Goal: Information Seeking & Learning: Learn about a topic

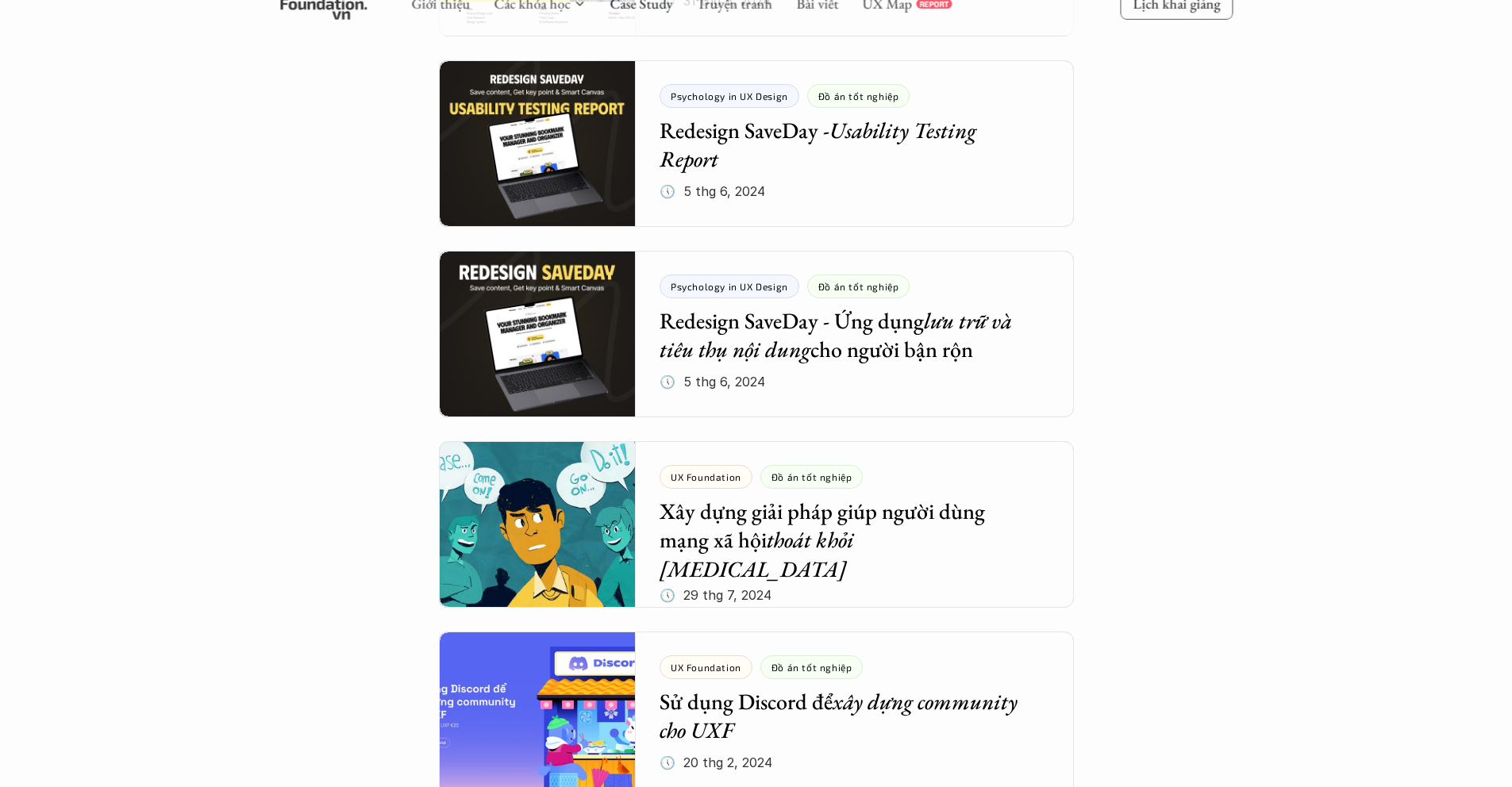
scroll to position [1352, 0]
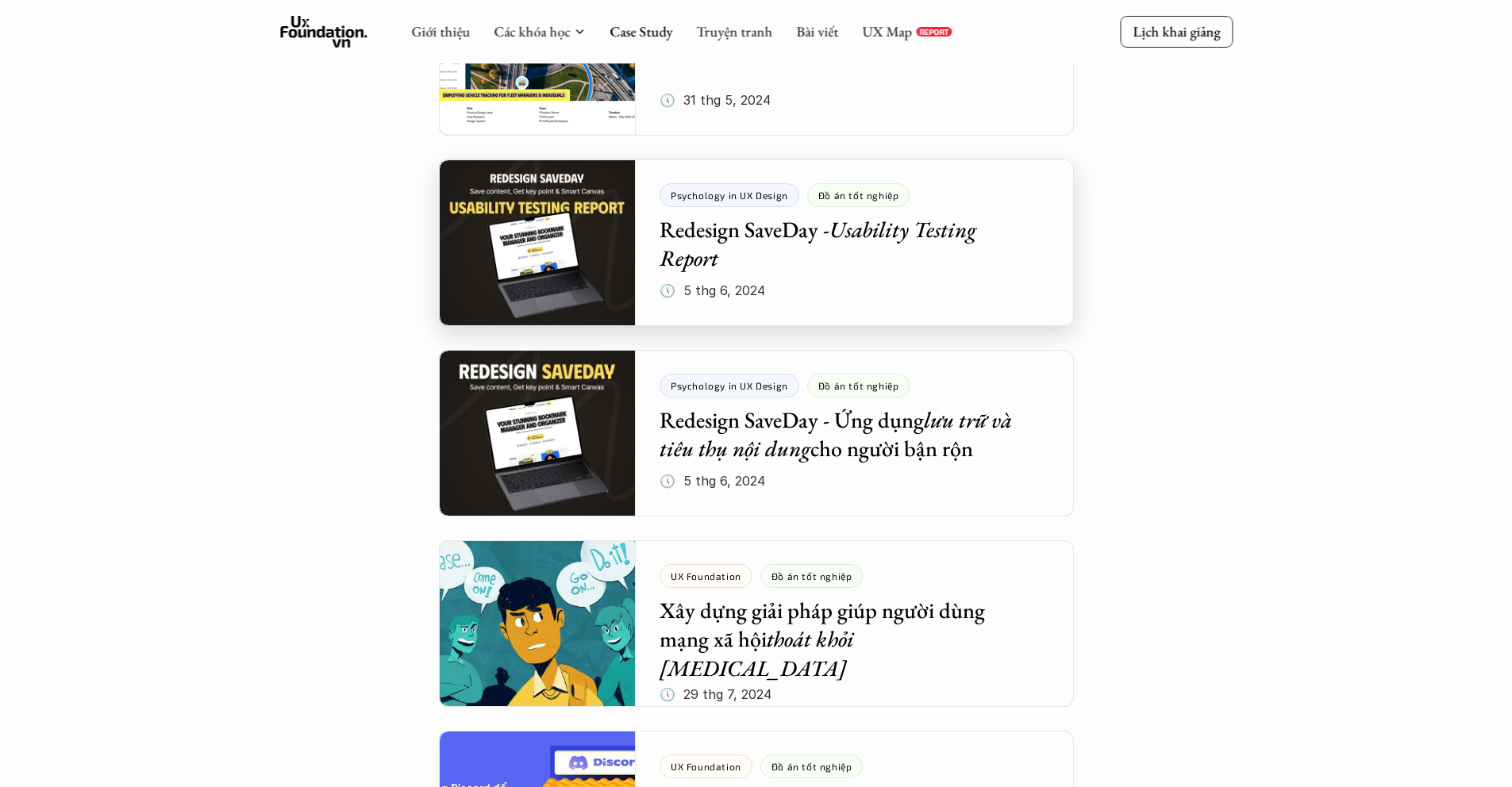
click at [744, 247] on div at bounding box center [756, 242] width 634 height 166
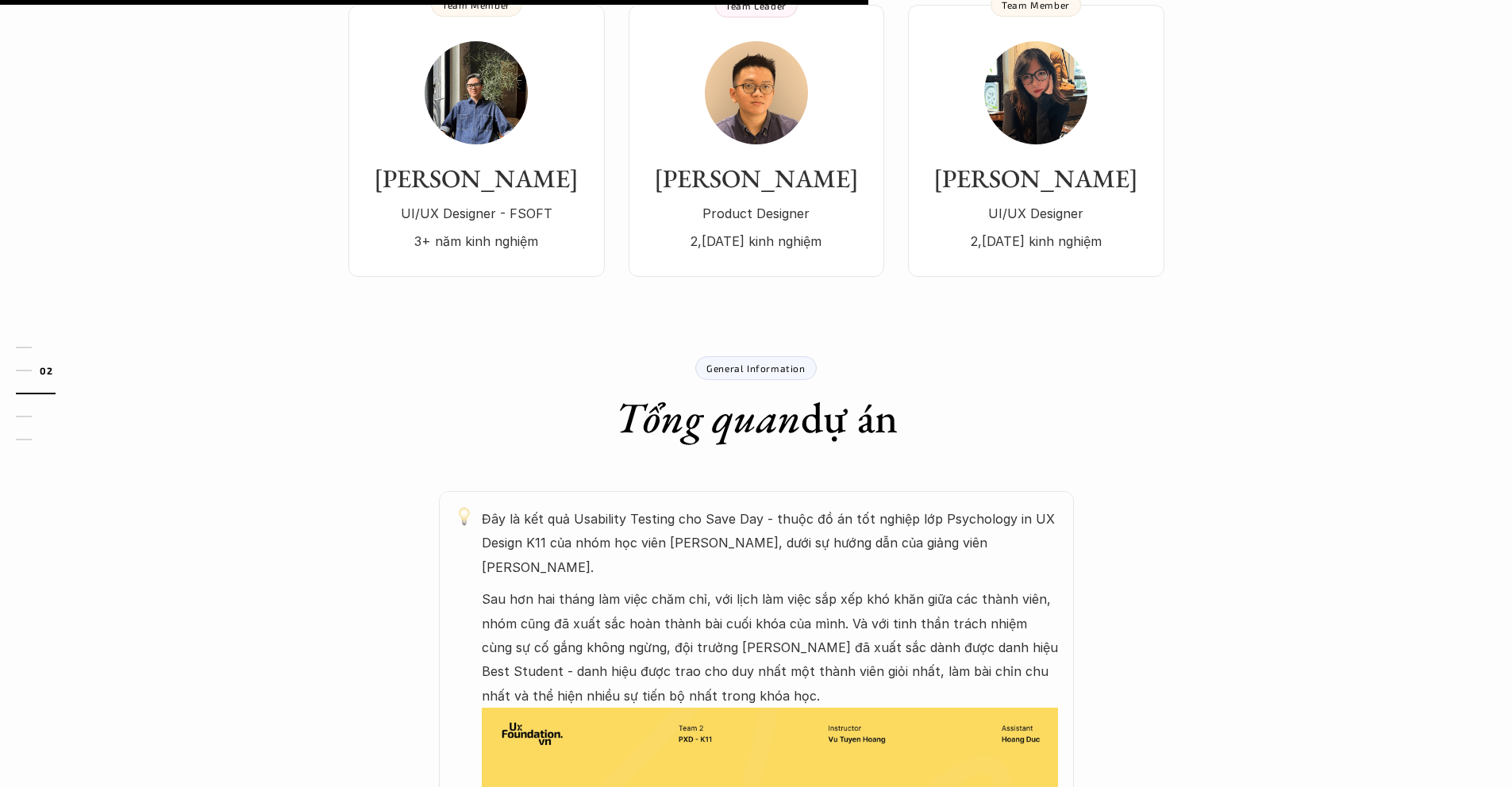
scroll to position [14, 0]
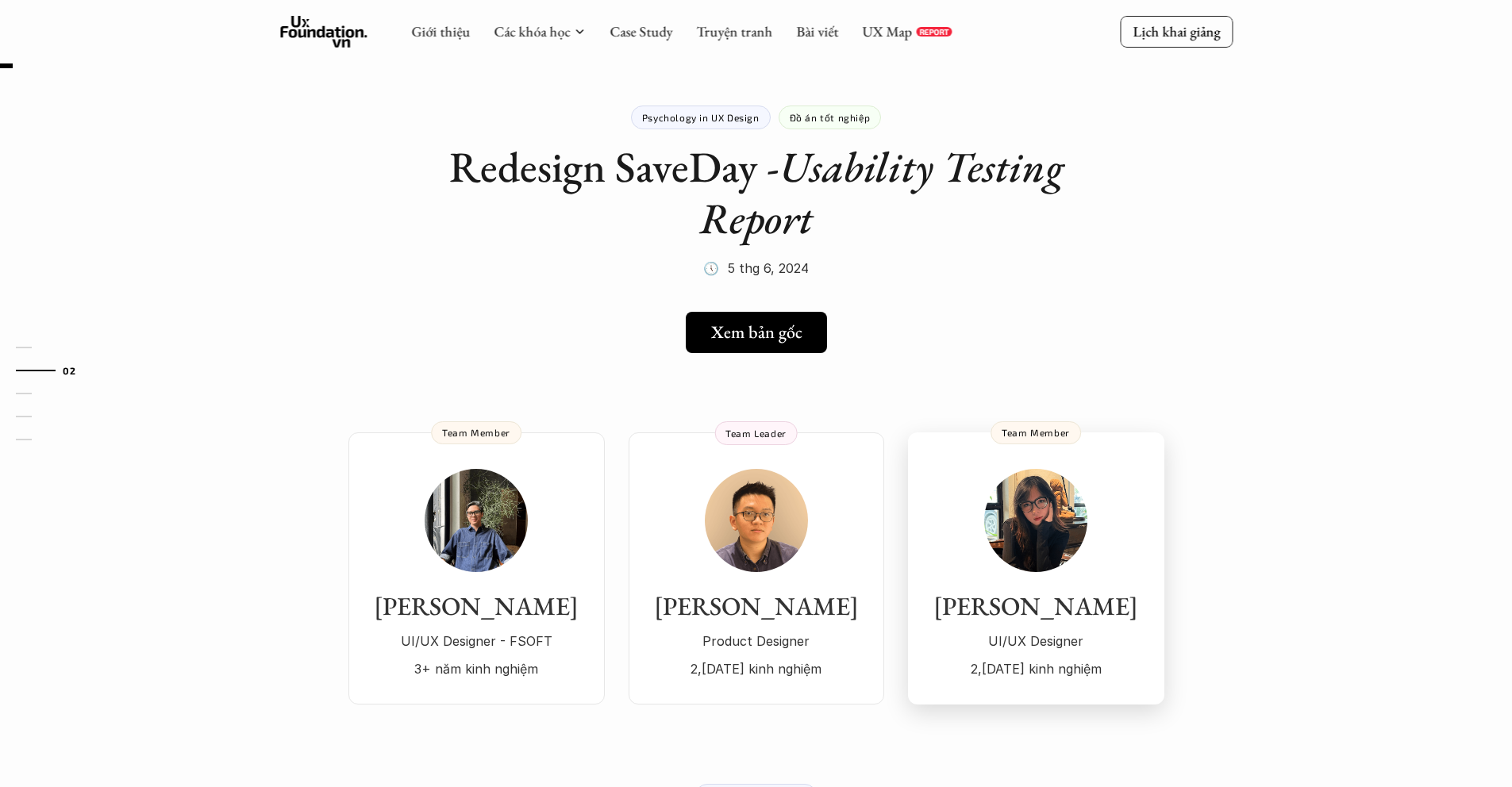
click at [1033, 609] on h3 "[PERSON_NAME]" at bounding box center [1036, 606] width 225 height 30
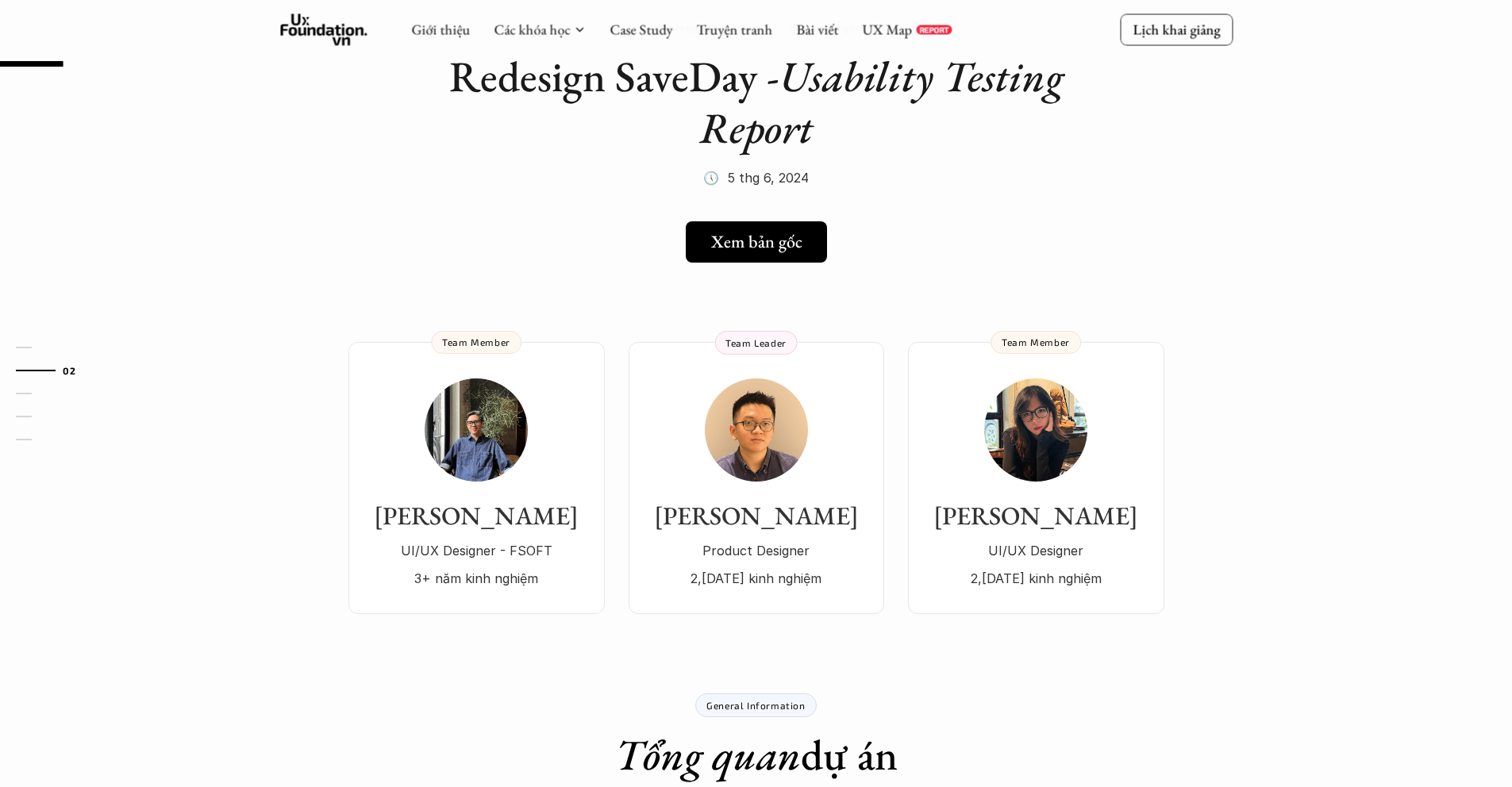
scroll to position [122, 0]
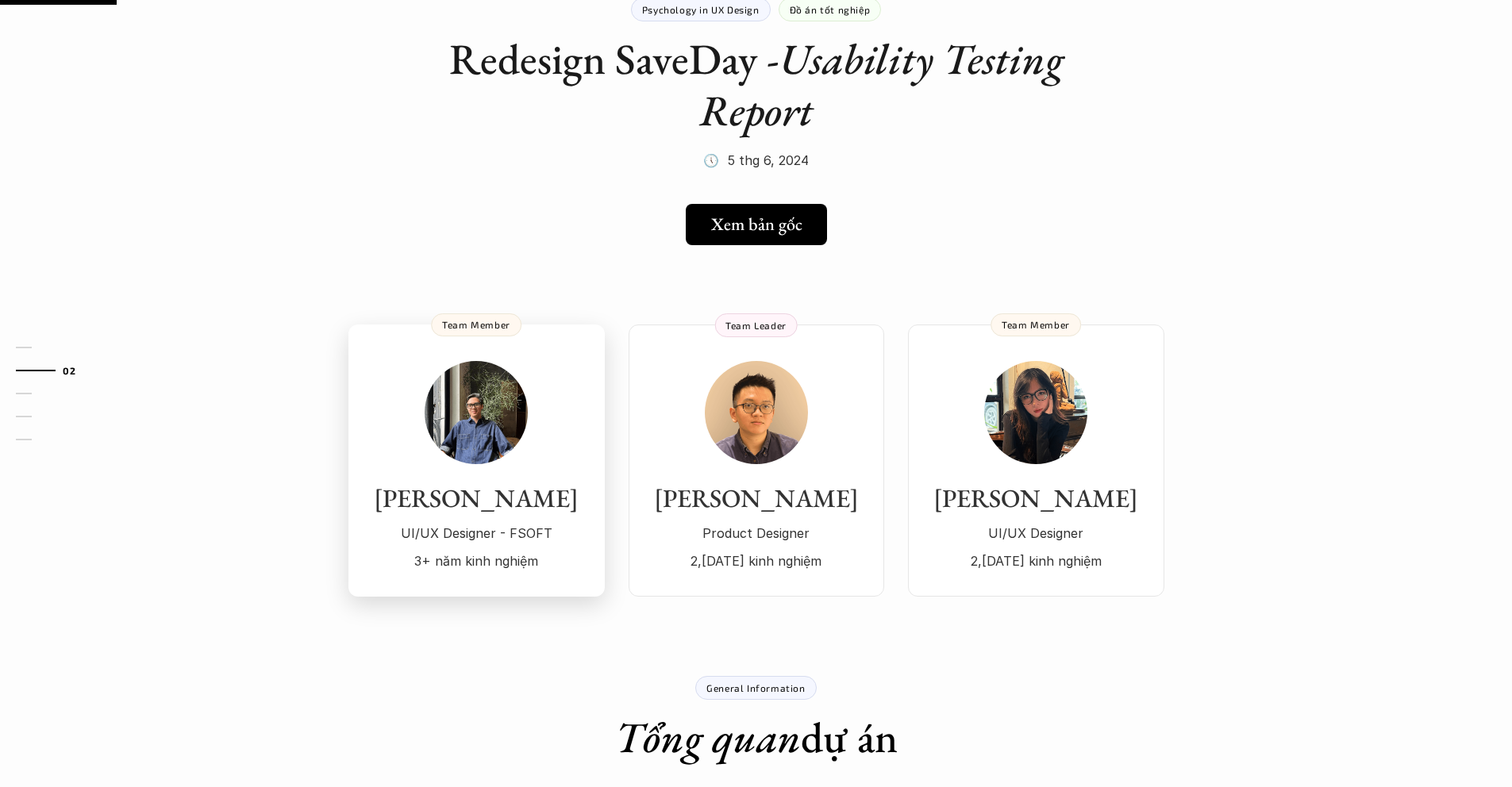
click at [524, 472] on div "Sơn Tùng UI/UX Designer - FSOFT 3+ năm kinh nghiệm" at bounding box center [477, 467] width 225 height 212
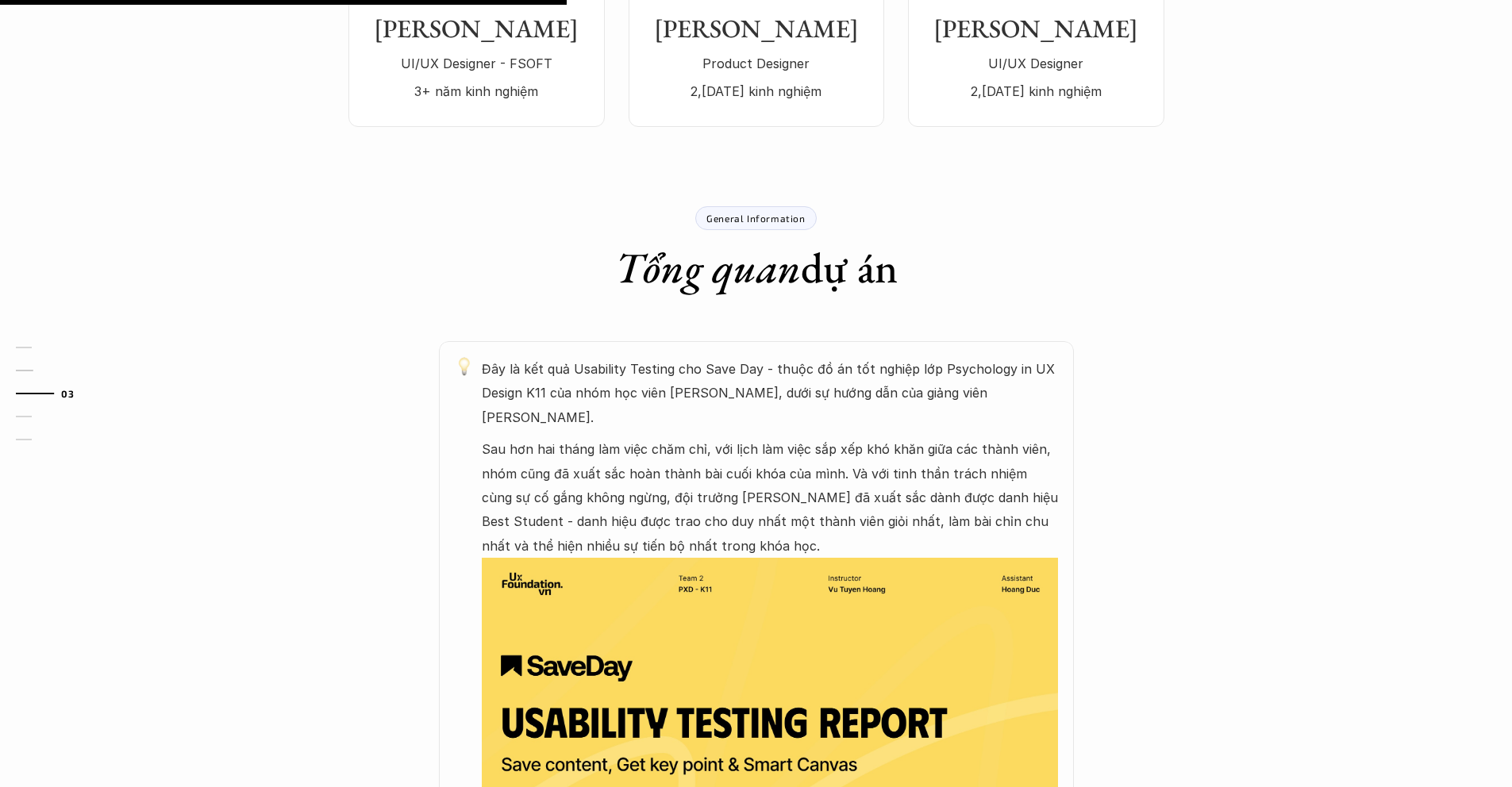
scroll to position [98, 0]
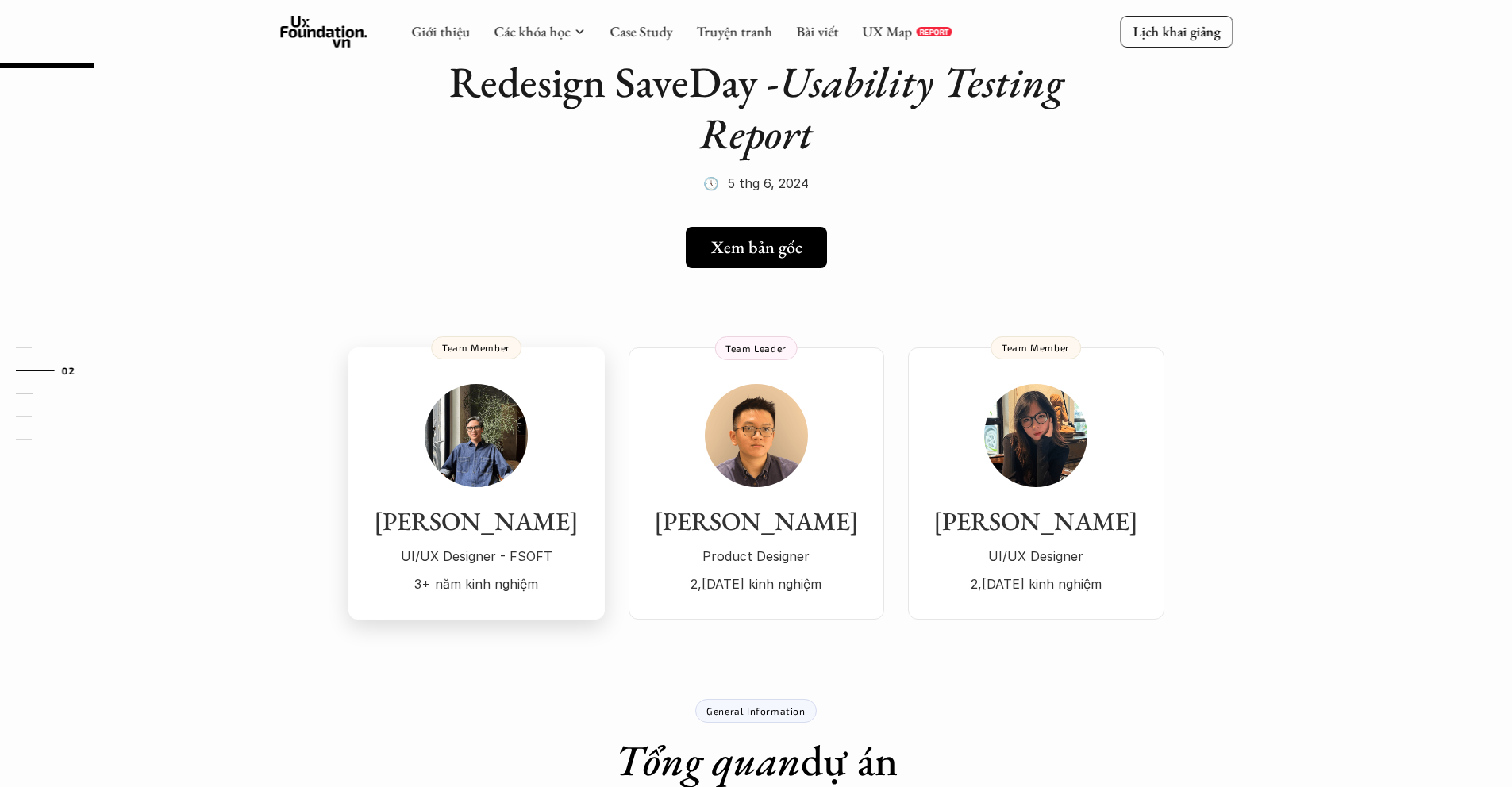
click at [467, 463] on img at bounding box center [477, 436] width 103 height 103
click at [692, 514] on h3 "[PERSON_NAME]" at bounding box center [756, 521] width 224 height 30
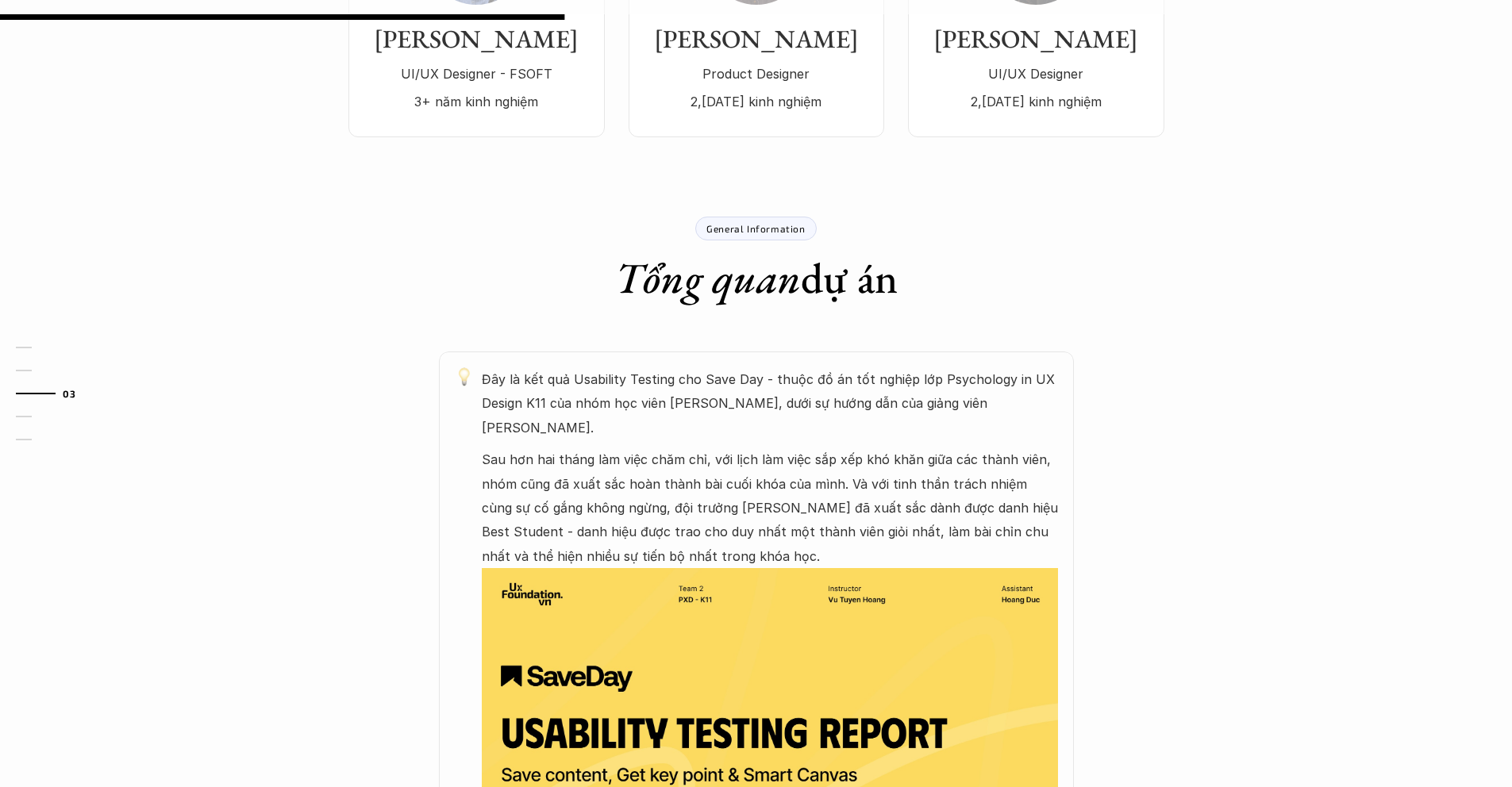
scroll to position [589, 0]
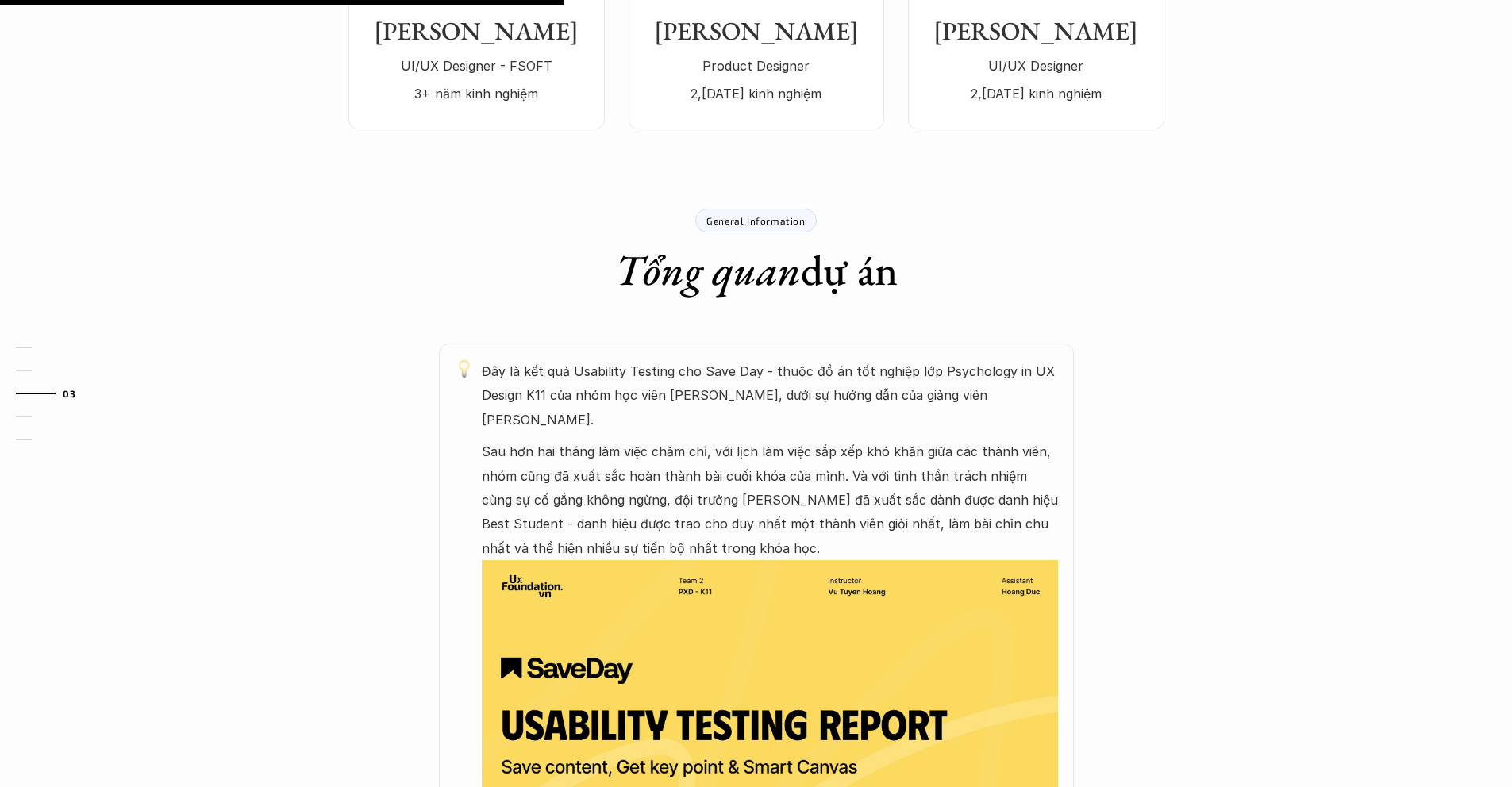
click at [757, 225] on p "General Information" at bounding box center [755, 220] width 98 height 11
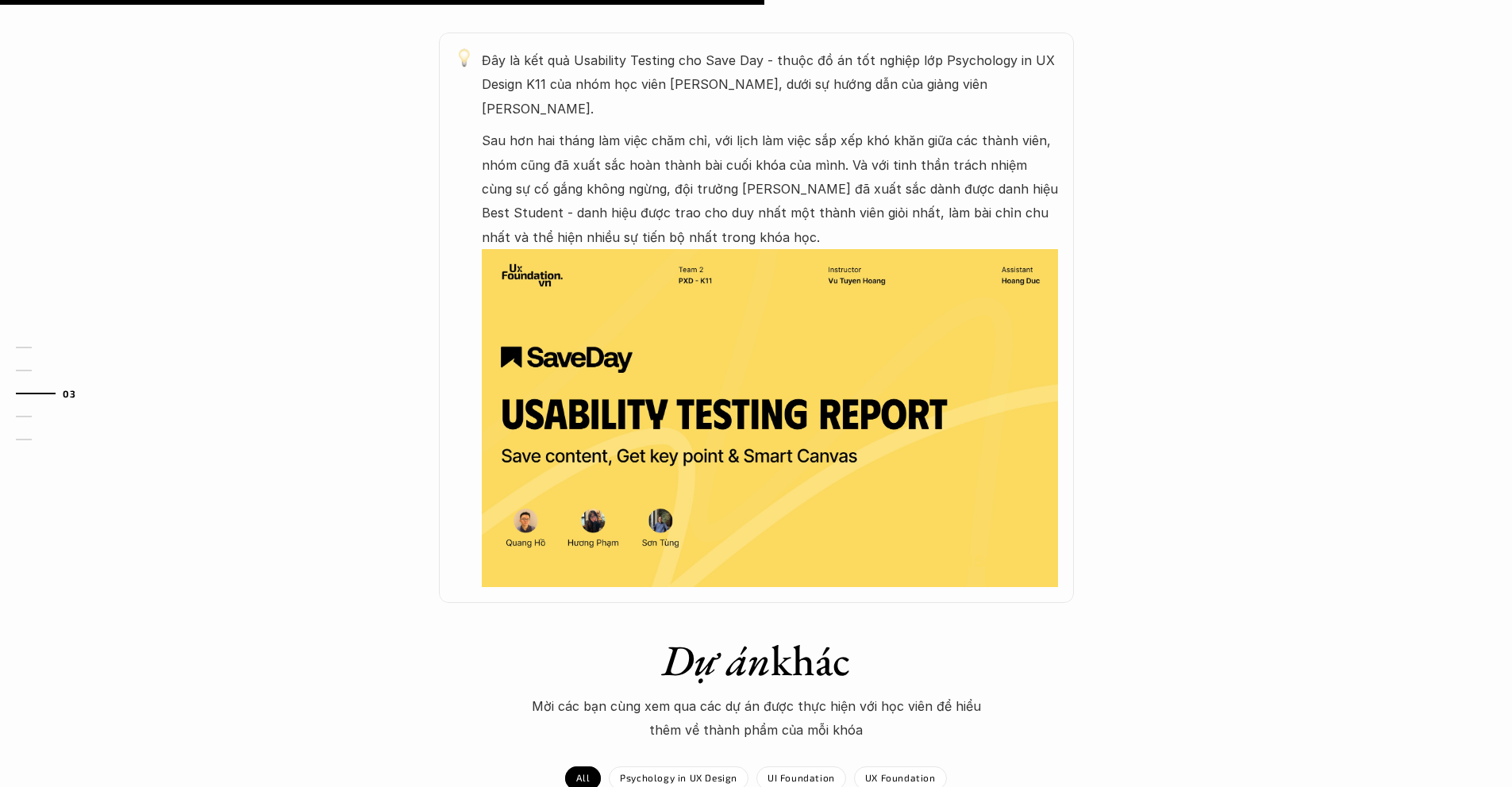
scroll to position [911, 0]
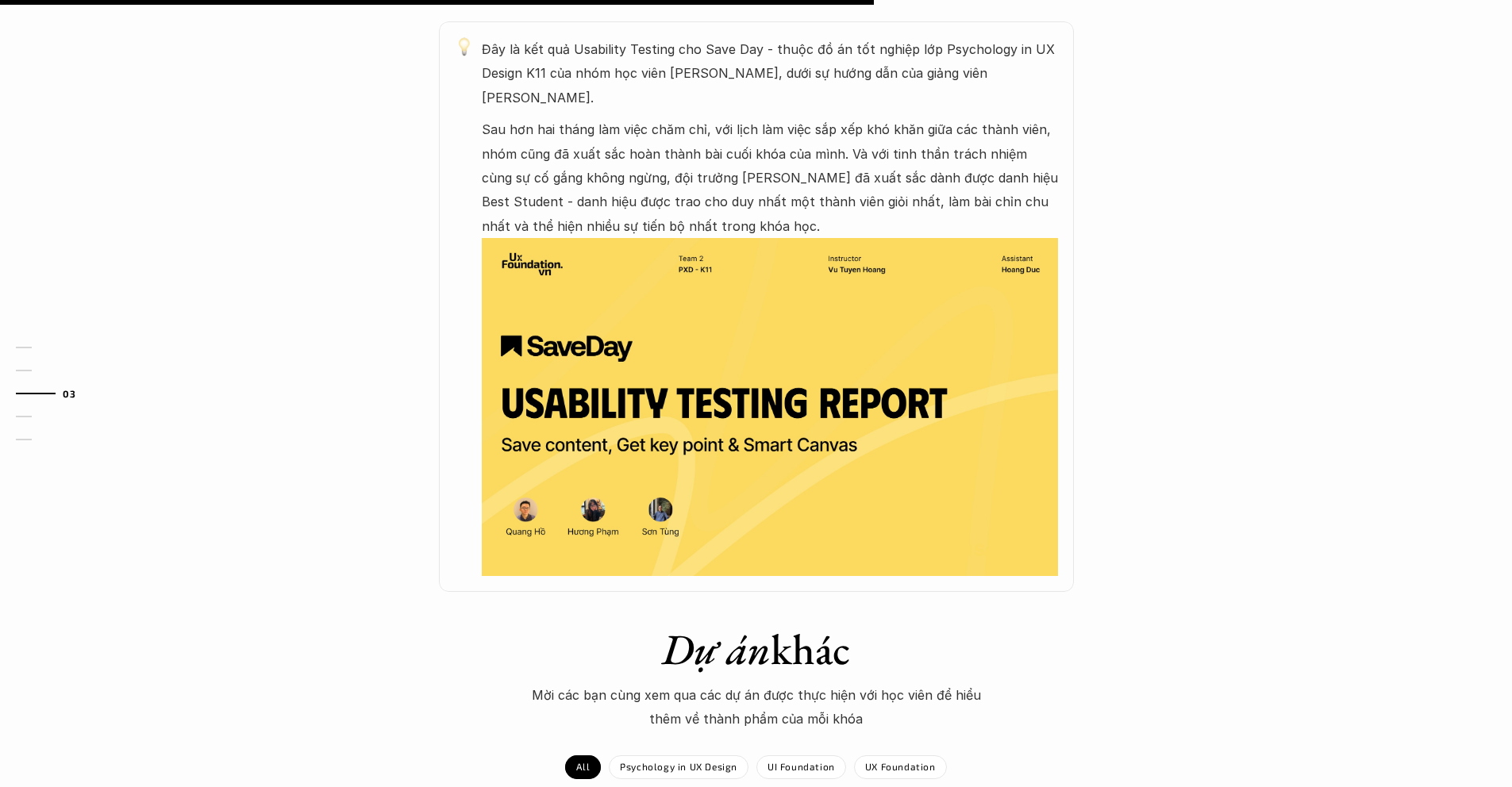
click at [840, 382] on img at bounding box center [770, 407] width 576 height 338
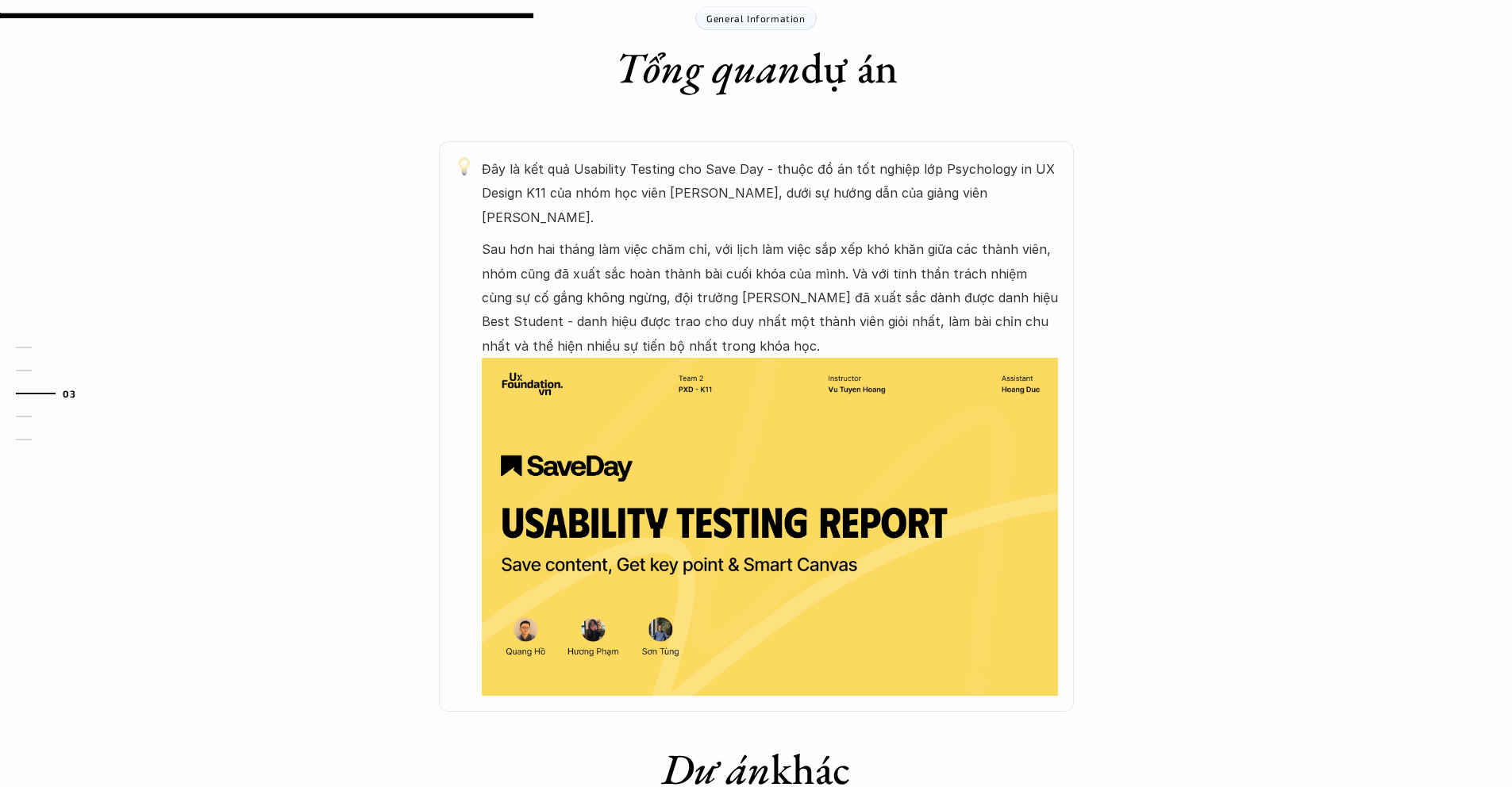
scroll to position [433, 0]
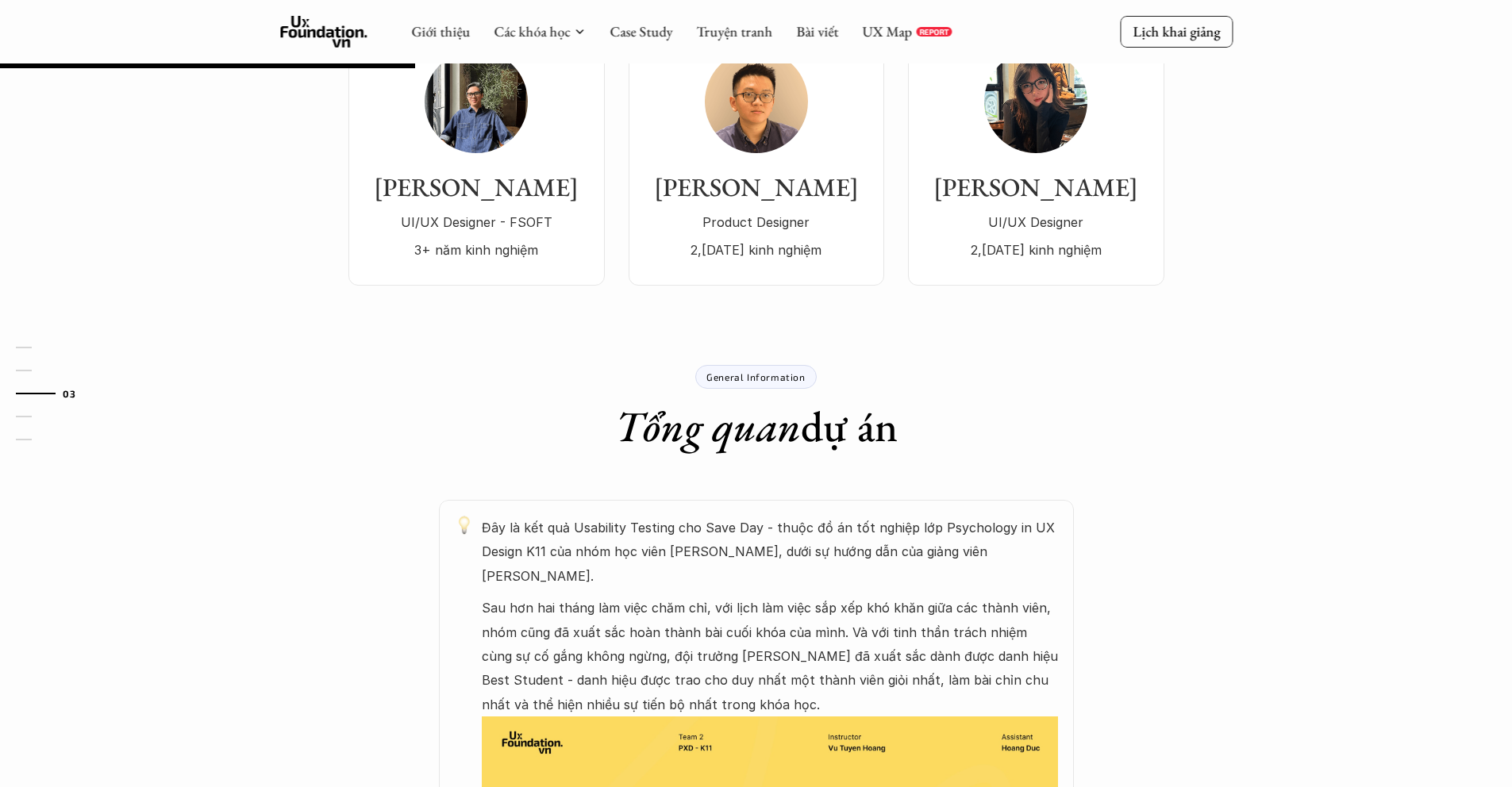
click at [753, 372] on p "General Information" at bounding box center [755, 377] width 98 height 11
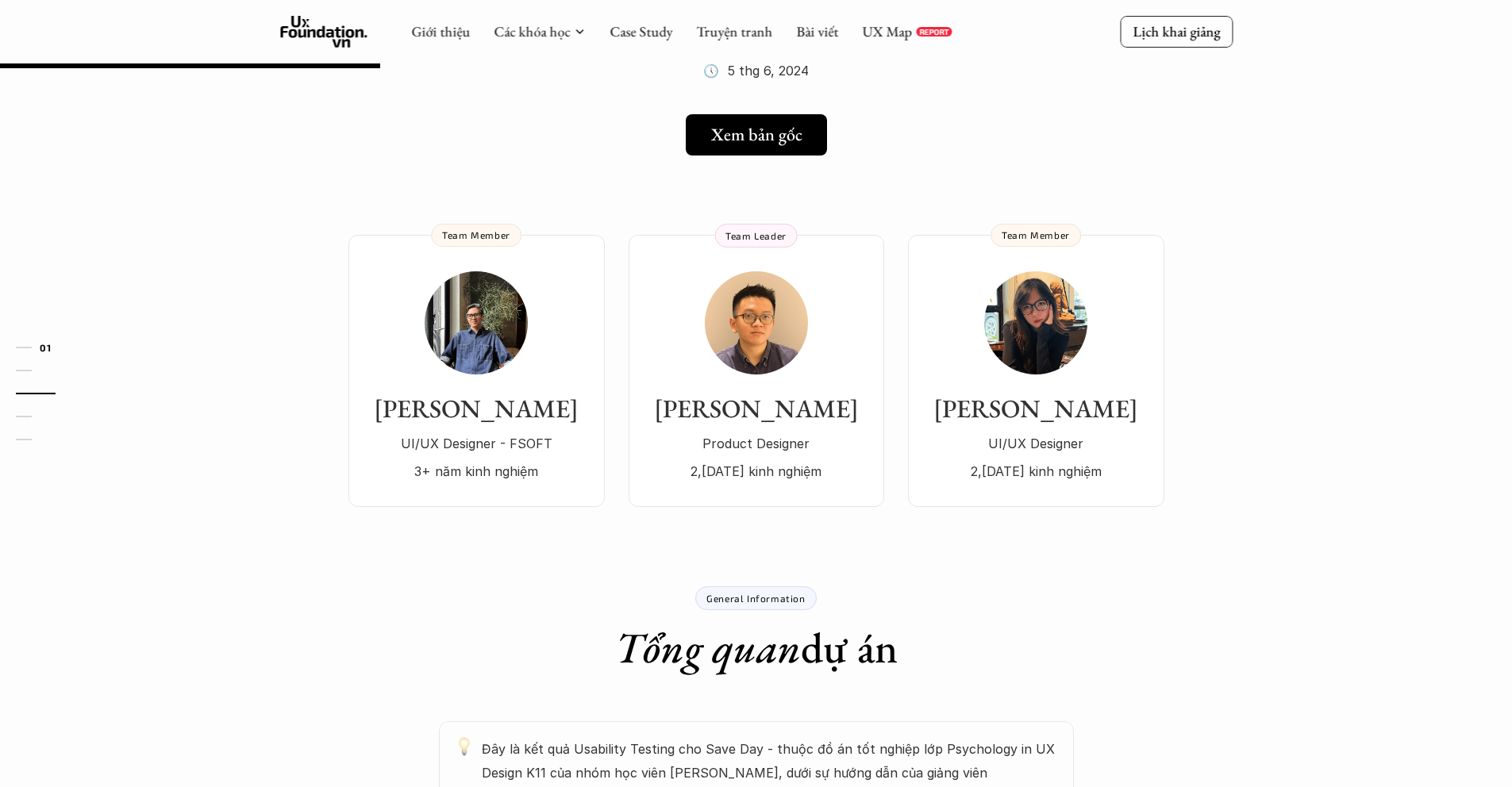
scroll to position [0, 0]
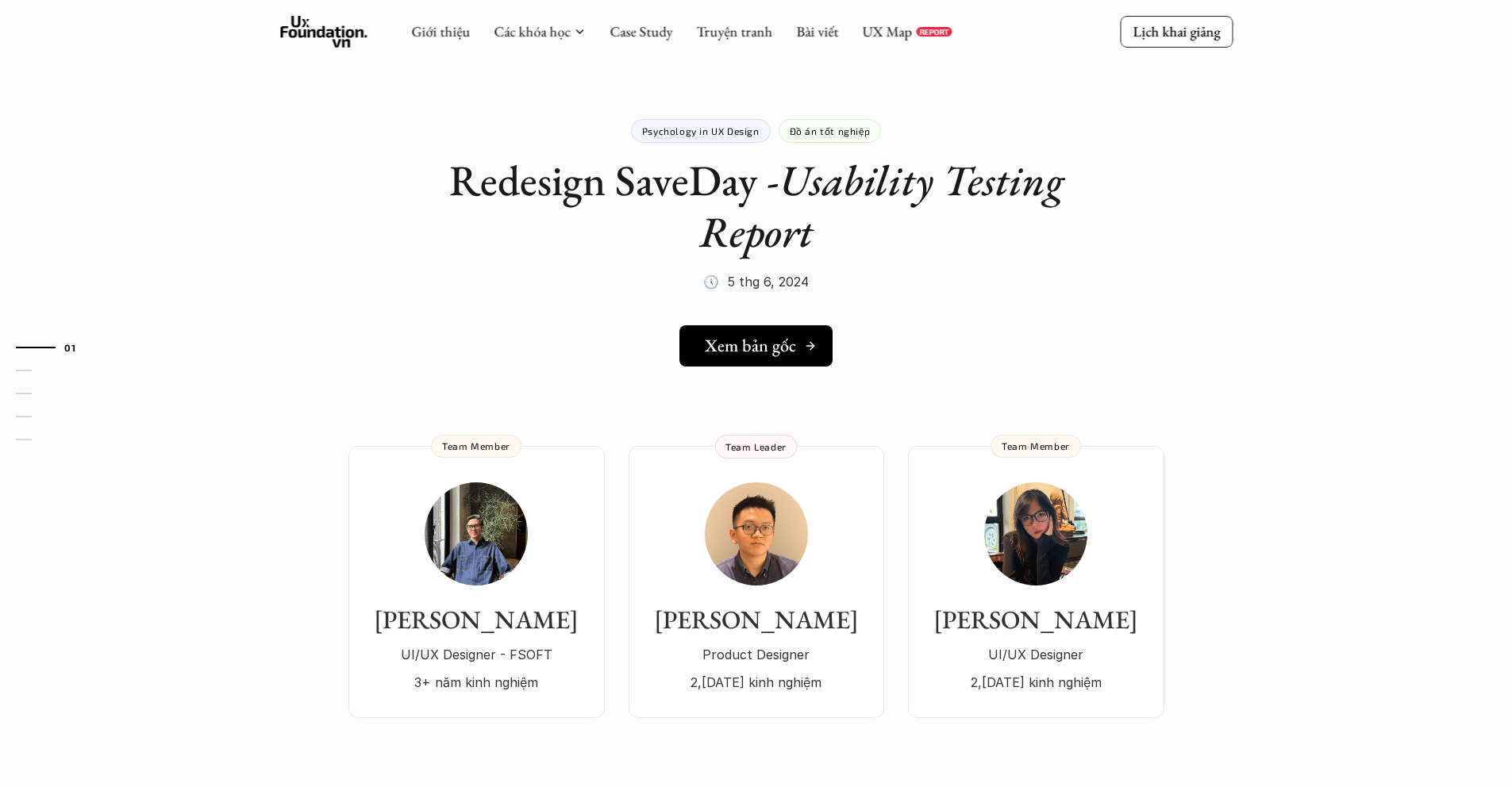
click at [739, 332] on link "Xem bản gốc" at bounding box center [756, 346] width 153 height 41
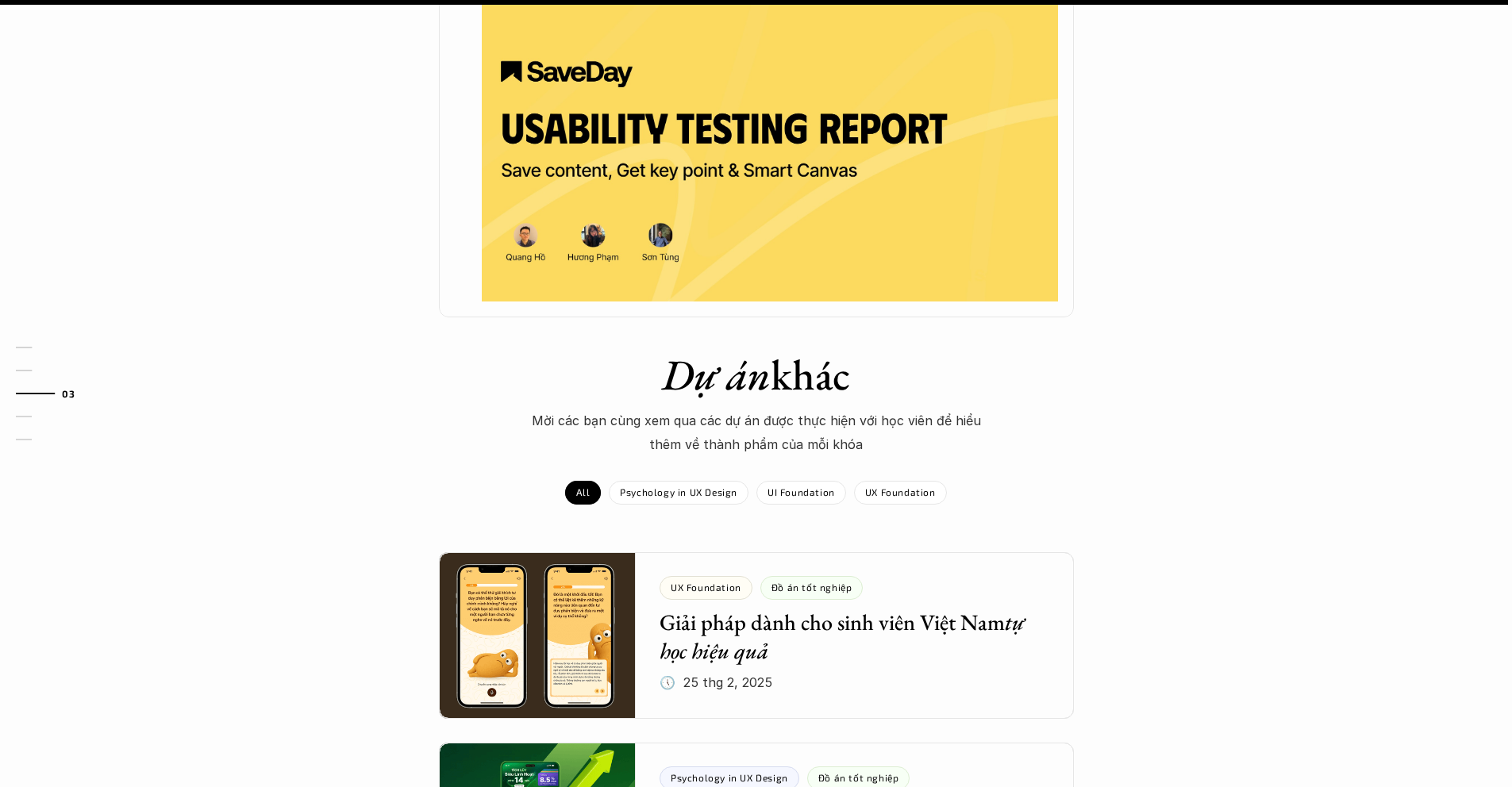
scroll to position [1579, 0]
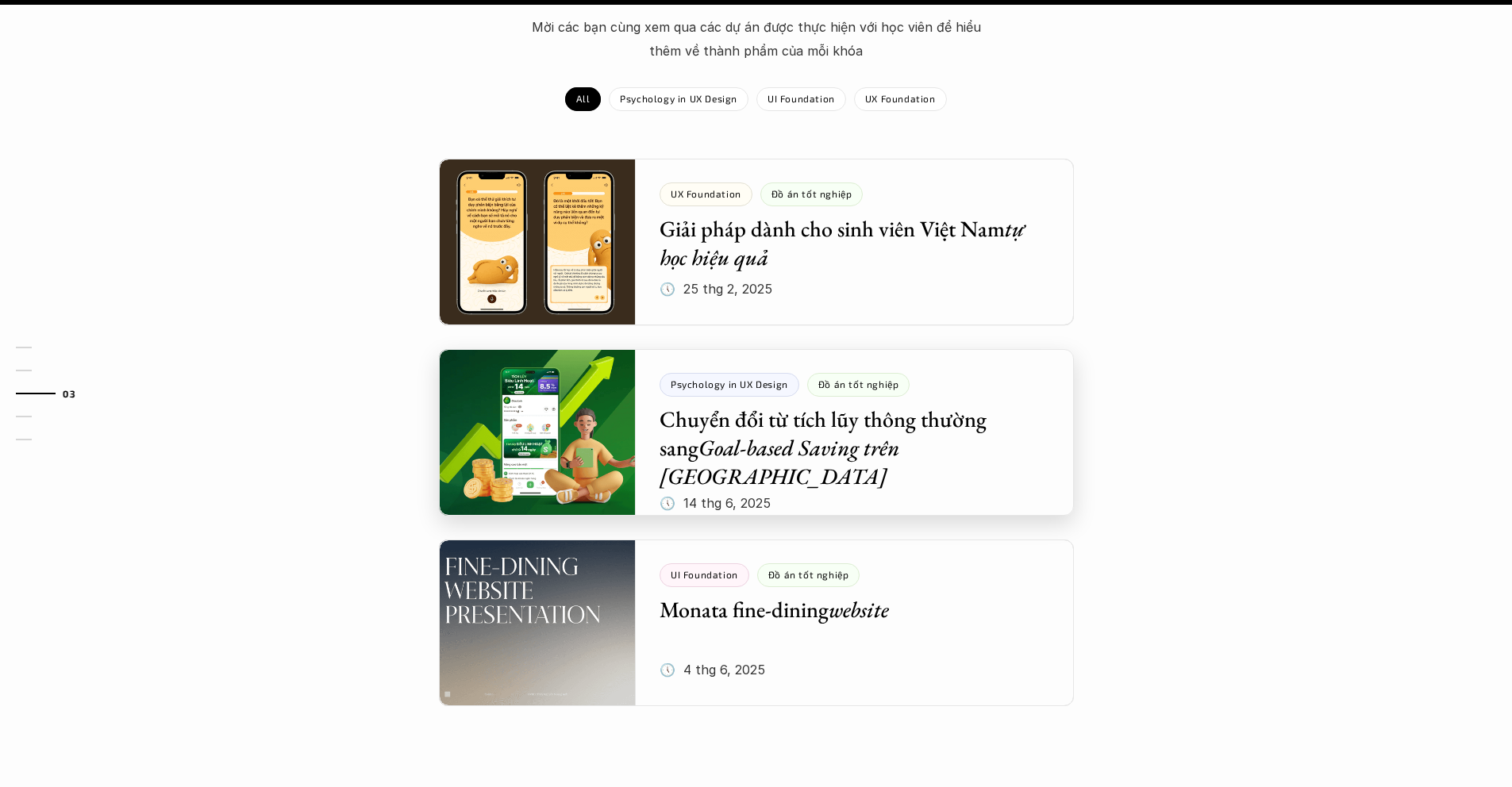
click at [772, 439] on div at bounding box center [756, 432] width 634 height 166
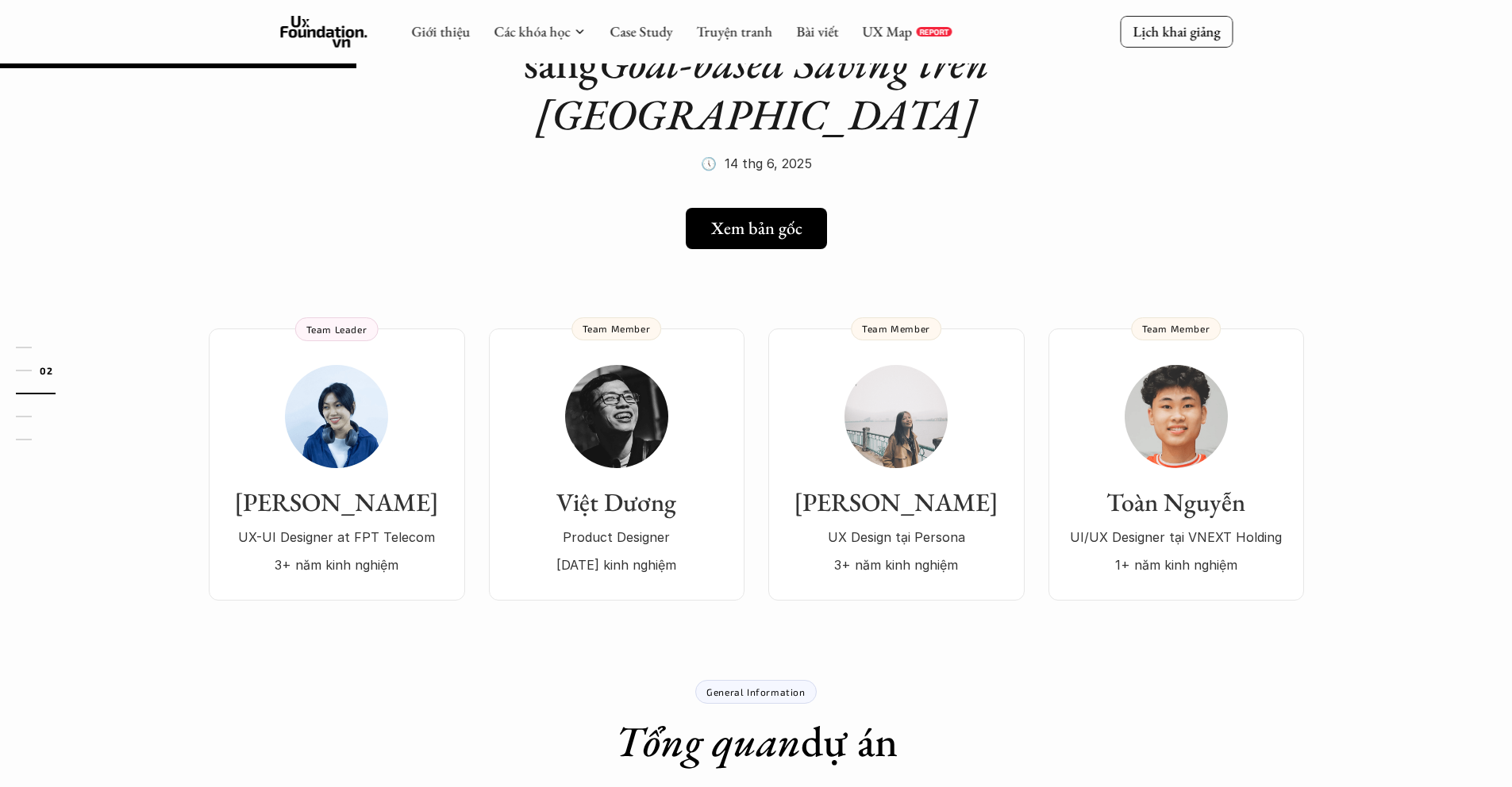
scroll to position [59, 0]
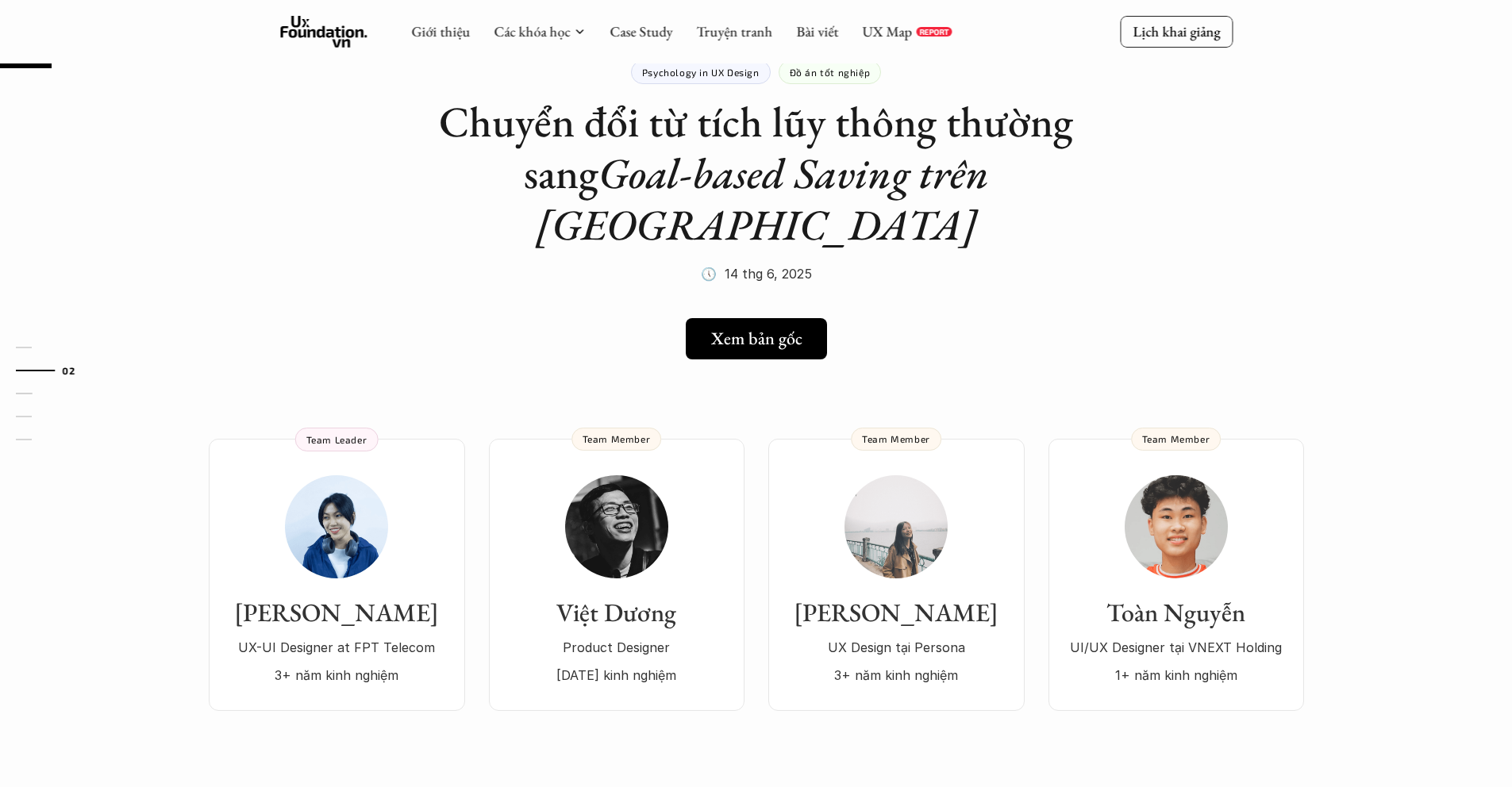
drag, startPoint x: 735, startPoint y: 309, endPoint x: 743, endPoint y: 301, distance: 11.3
click at [743, 318] on link "Xem bản gốc" at bounding box center [756, 339] width 148 height 41
click at [635, 31] on link "Case Study" at bounding box center [640, 31] width 63 height 18
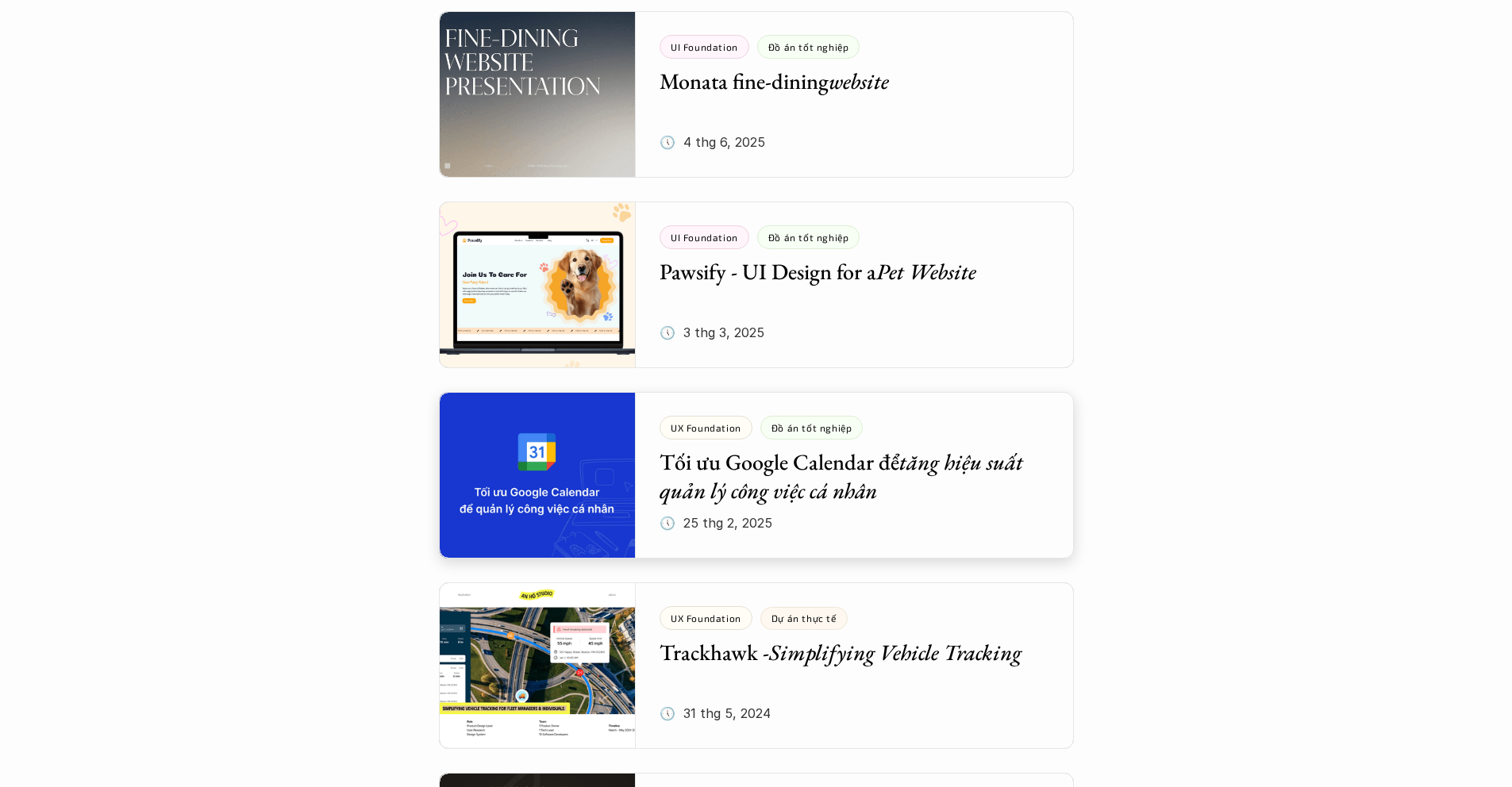
scroll to position [749, 0]
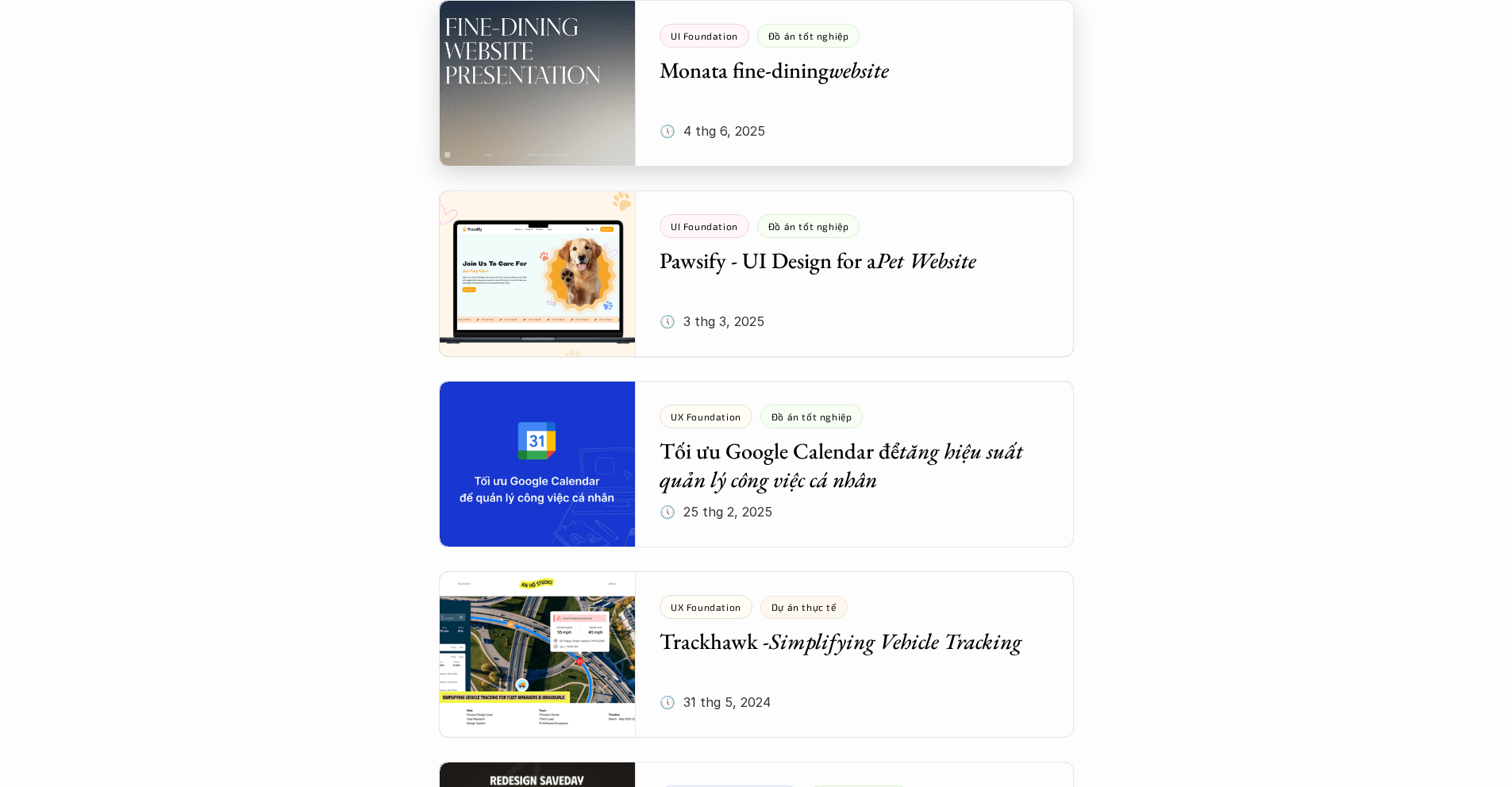
click at [695, 75] on div at bounding box center [756, 83] width 634 height 166
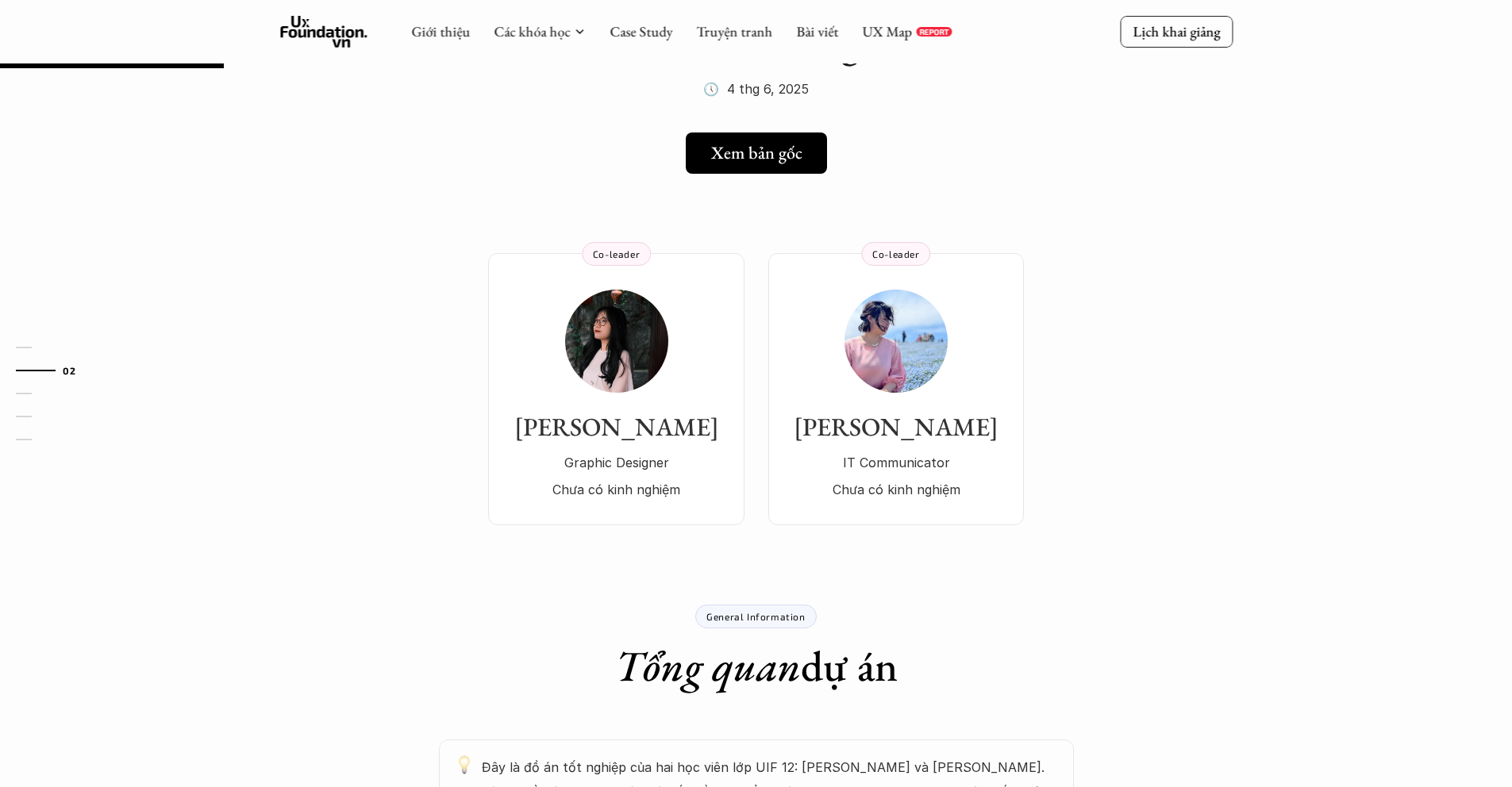
scroll to position [114, 0]
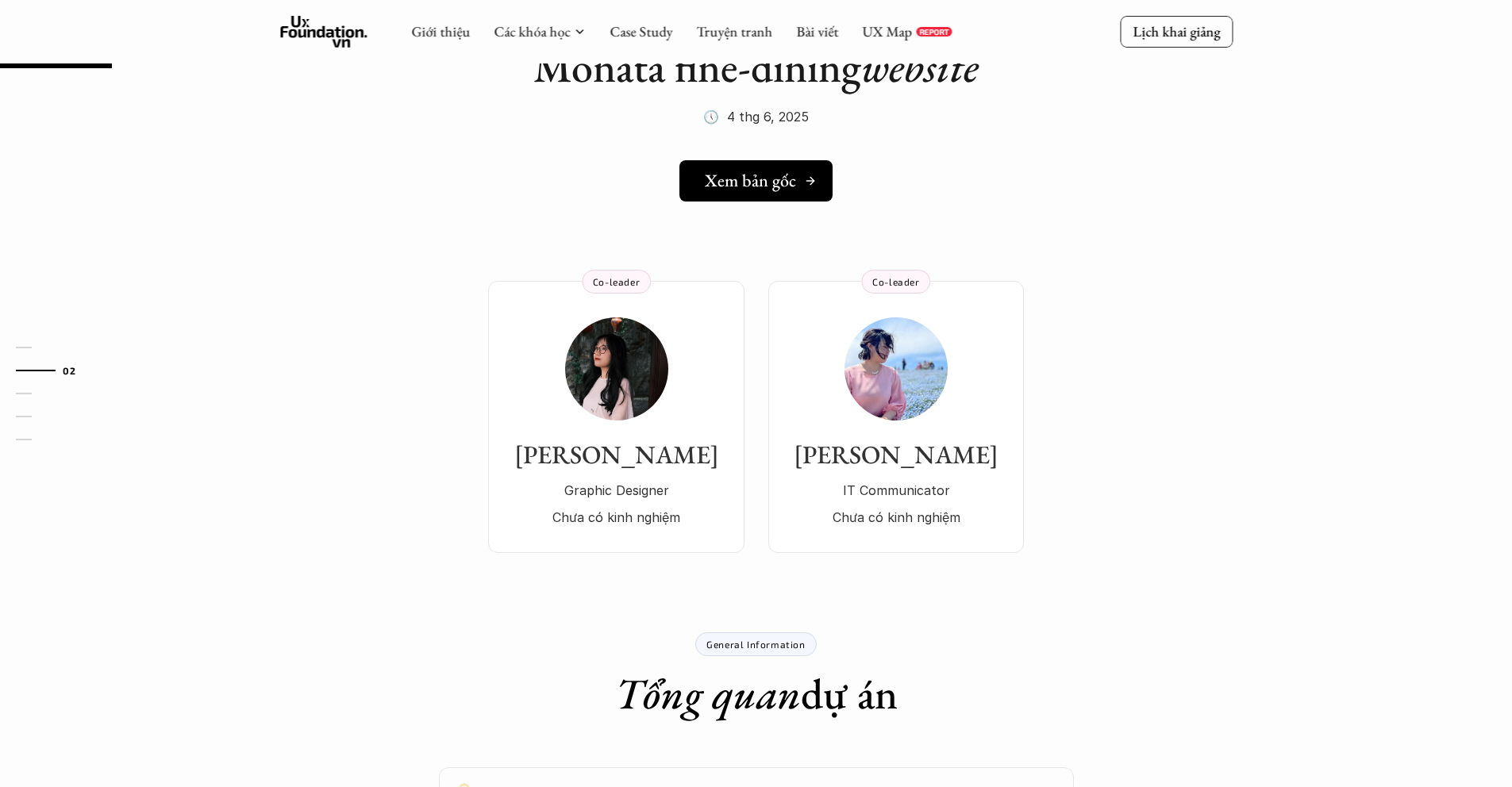
click at [755, 163] on link "Xem bản gốc" at bounding box center [756, 181] width 153 height 41
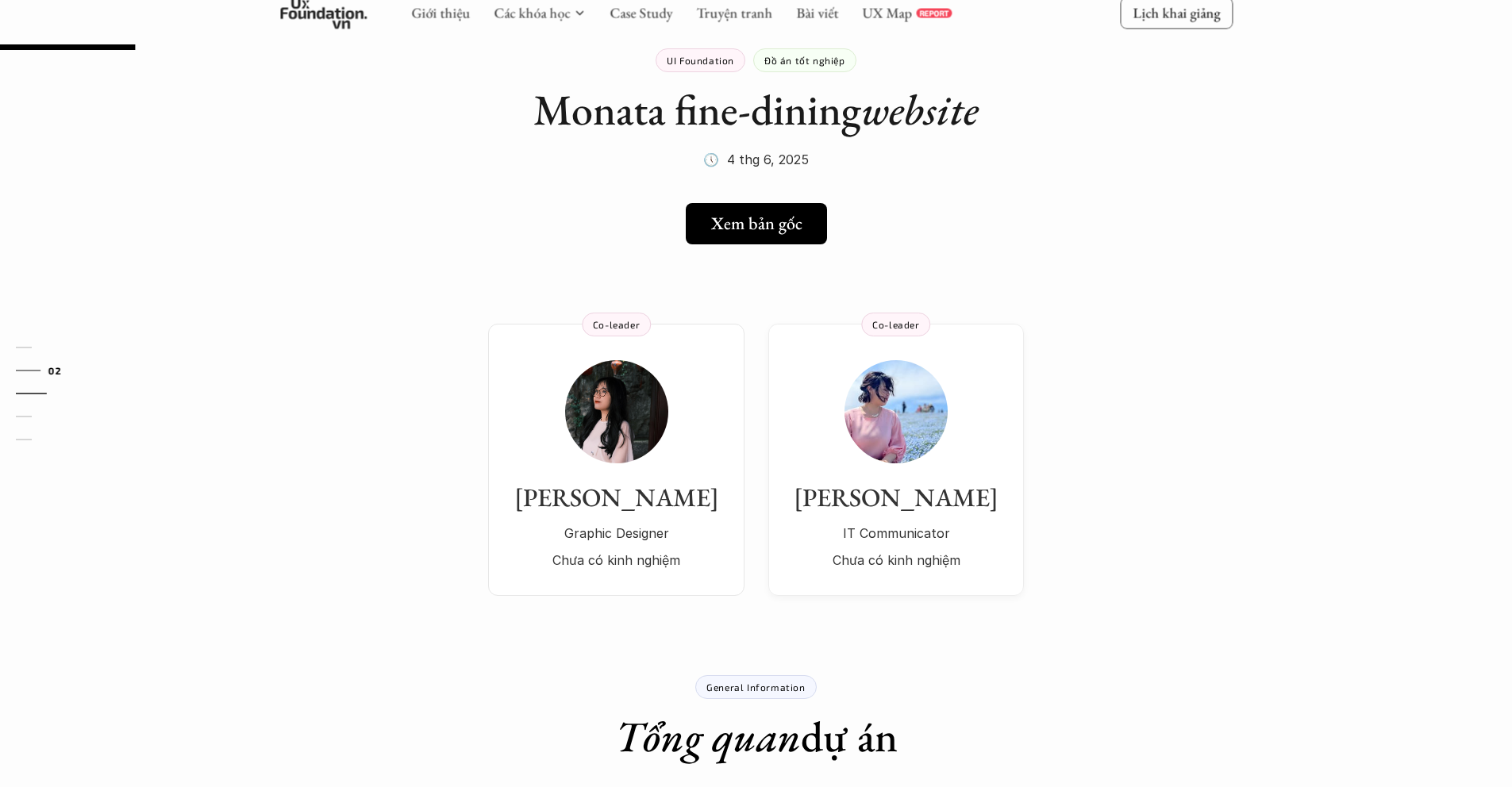
scroll to position [0, 0]
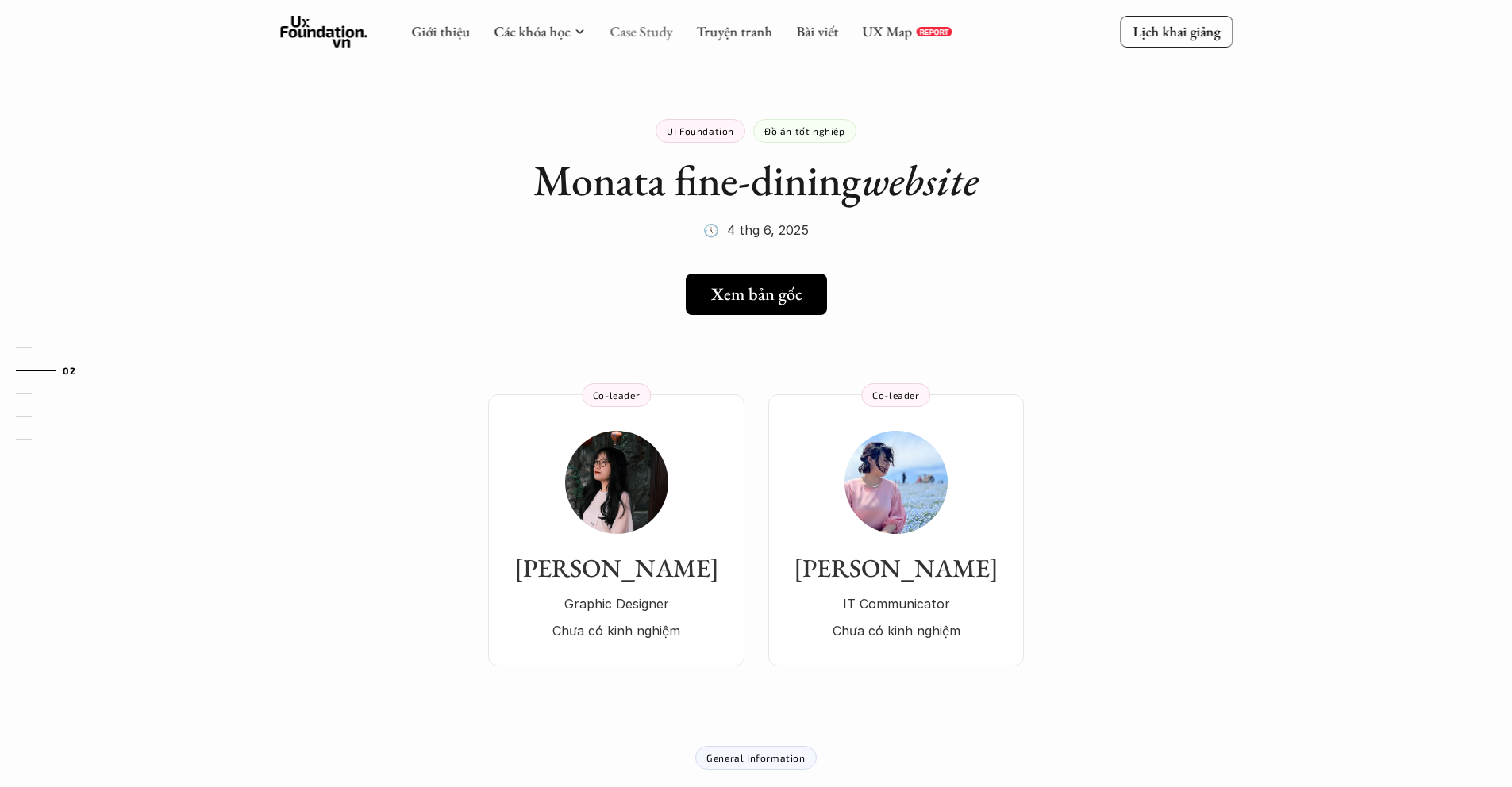
click at [667, 34] on link "Case Study" at bounding box center [640, 31] width 63 height 18
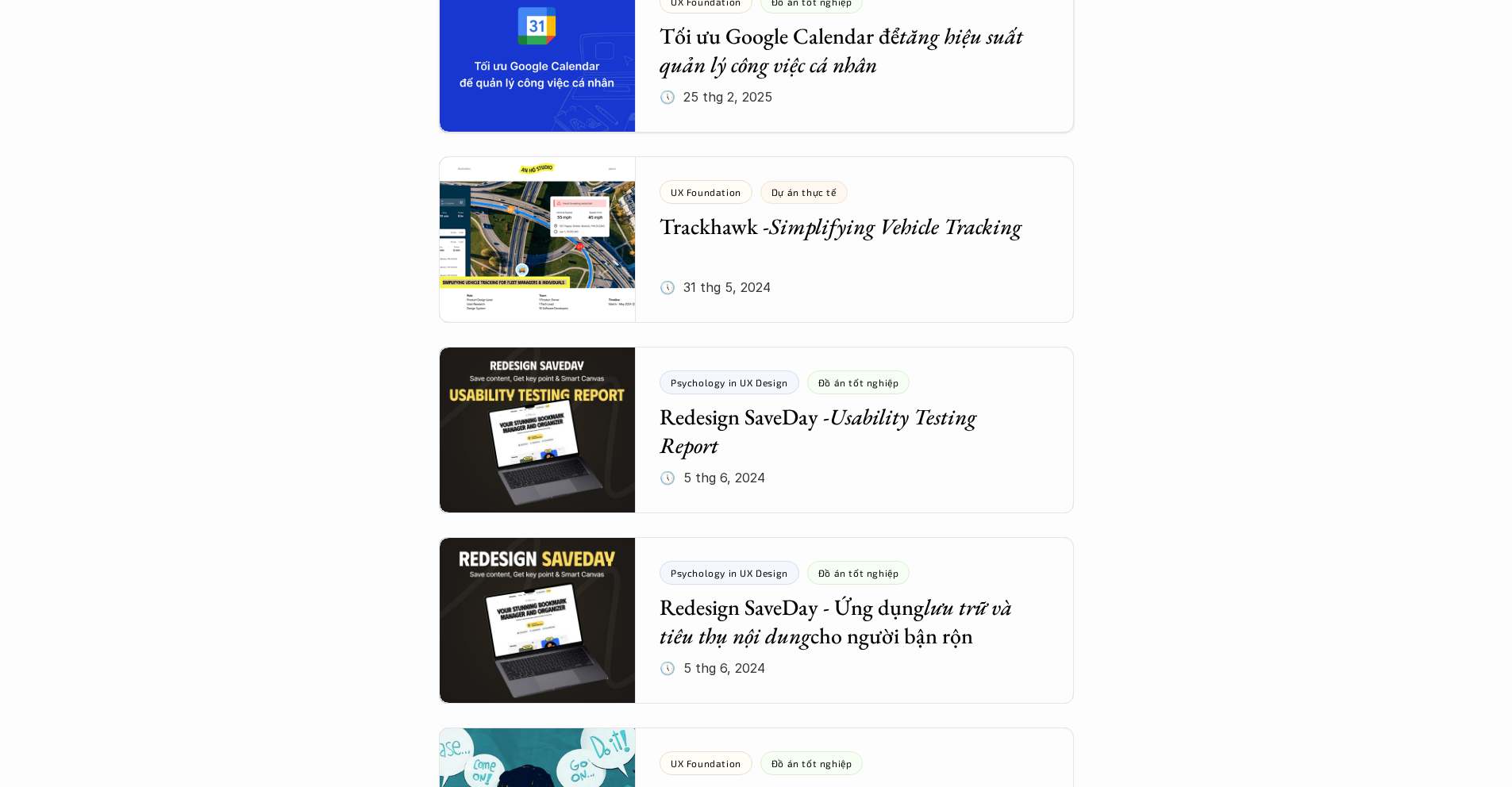
scroll to position [1663, 0]
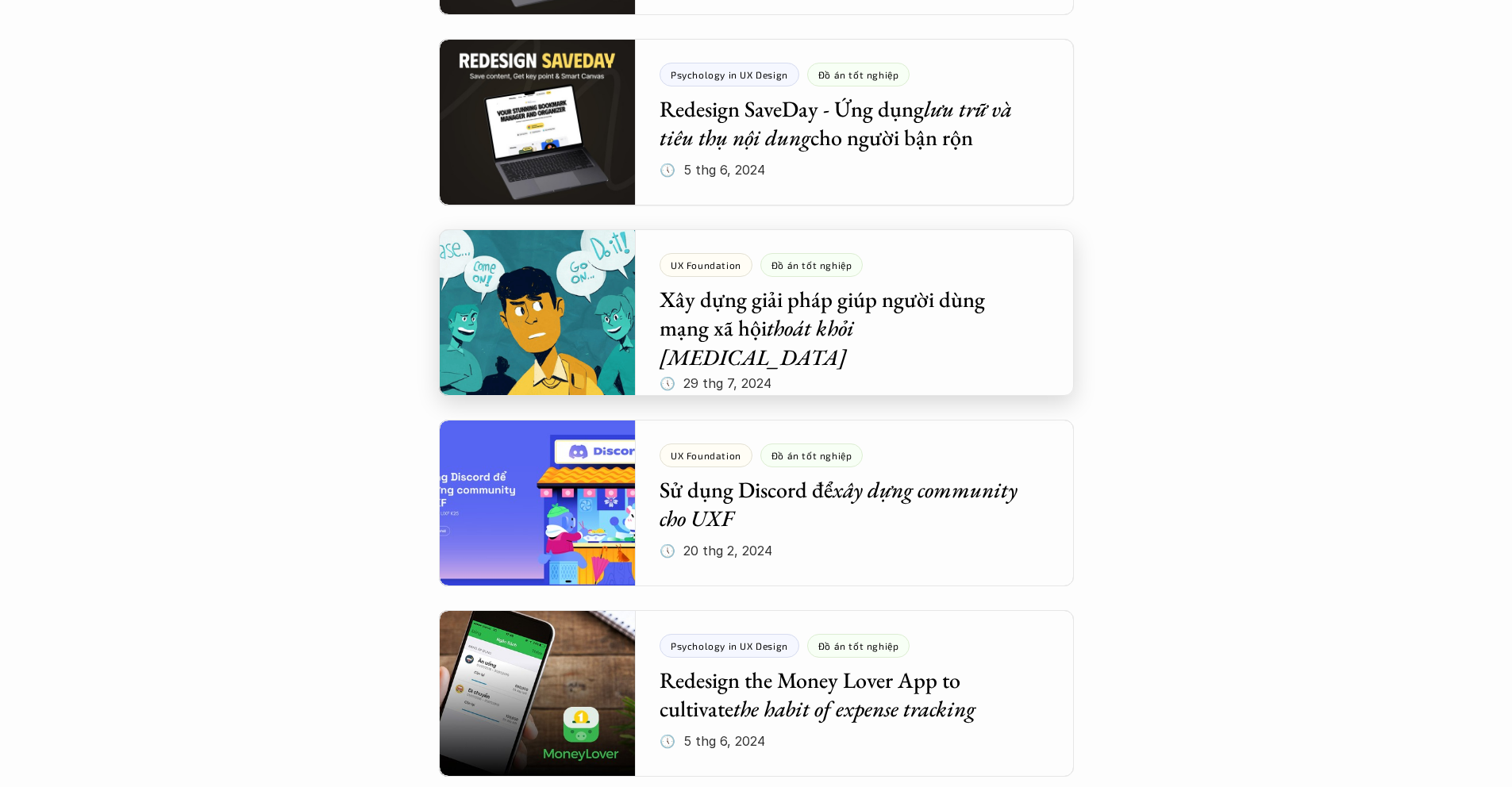
click at [784, 299] on div at bounding box center [756, 312] width 634 height 166
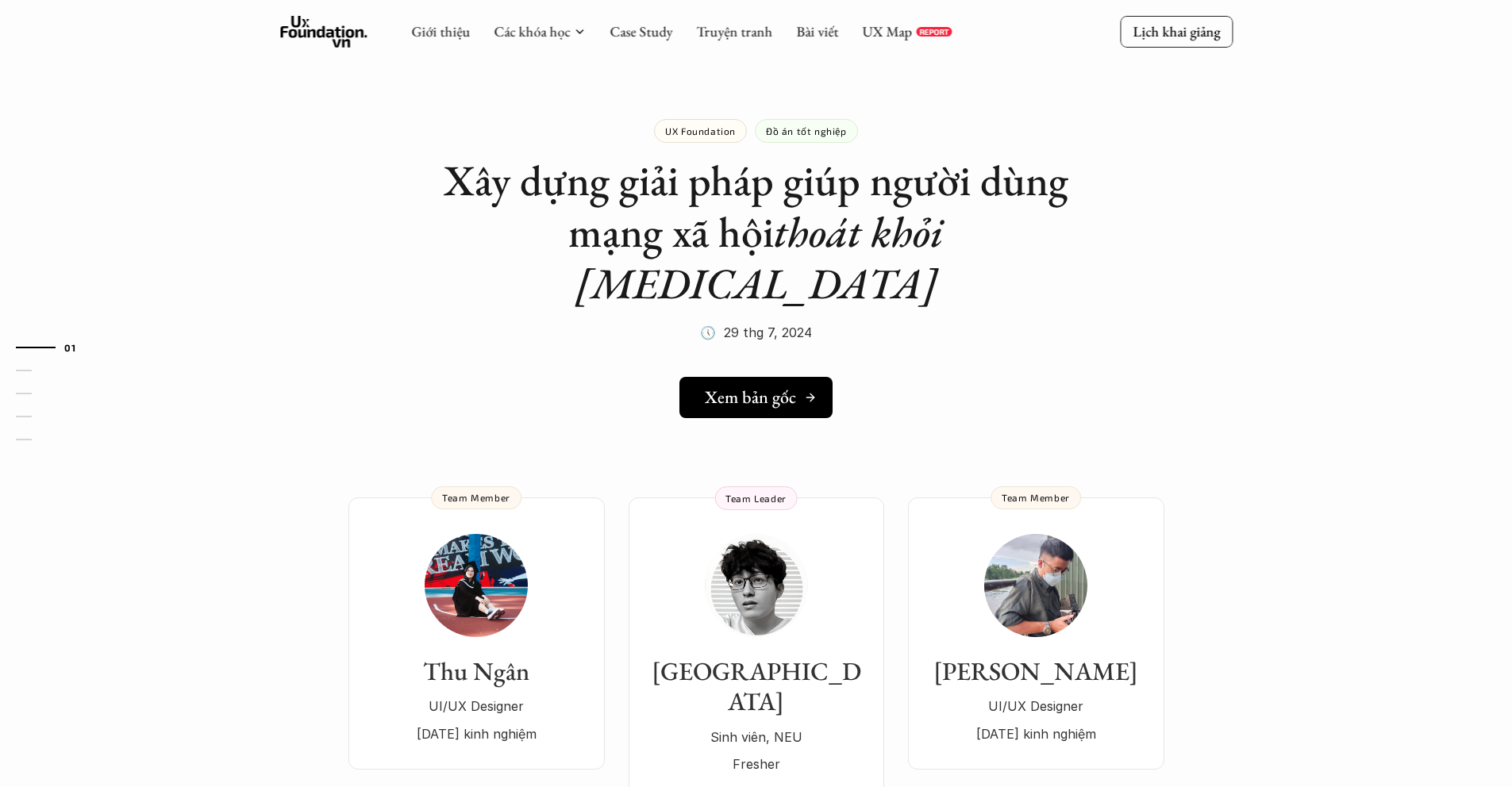
click at [765, 387] on h5 "Xem bản gốc" at bounding box center [750, 397] width 91 height 21
